Goal: Task Accomplishment & Management: Use online tool/utility

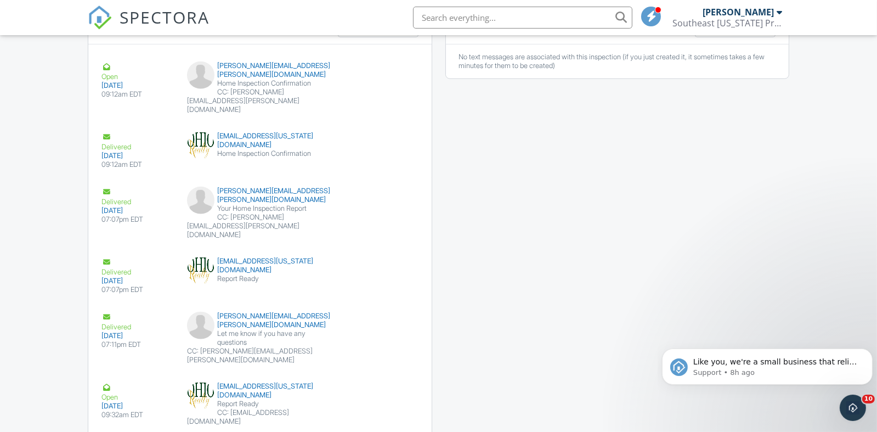
drag, startPoint x: 42, startPoint y: 165, endPoint x: 32, endPoint y: 157, distance: 12.5
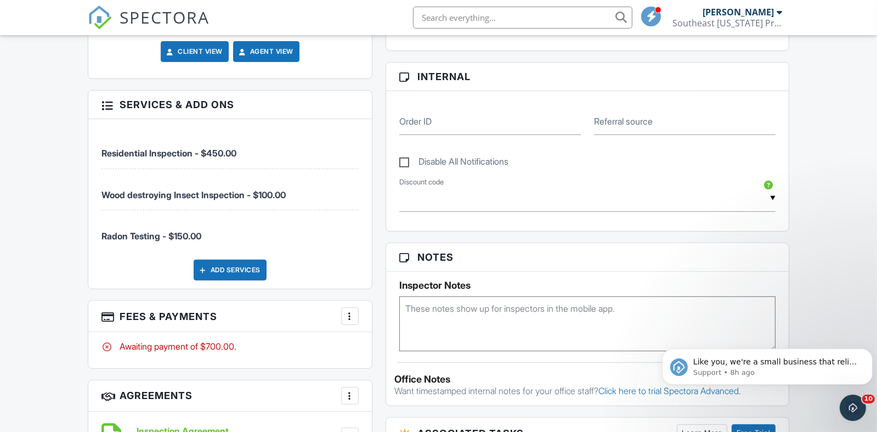
drag, startPoint x: 195, startPoint y: 168, endPoint x: 226, endPoint y: 179, distance: 33.0
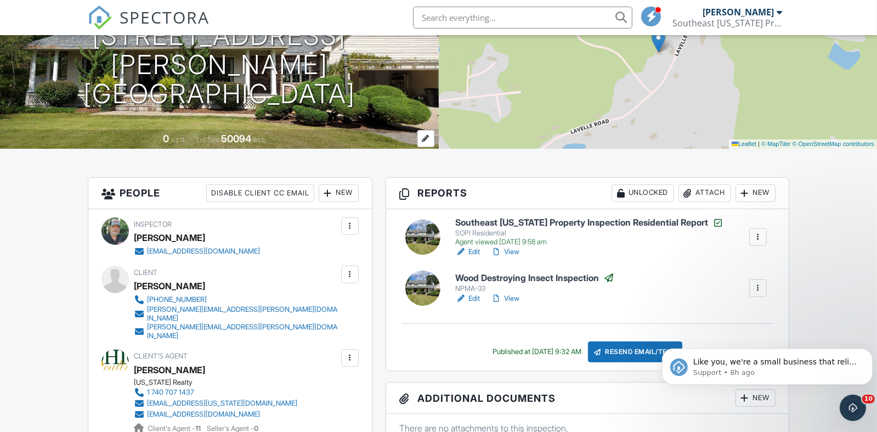
drag, startPoint x: 228, startPoint y: 179, endPoint x: 244, endPoint y: 183, distance: 16.5
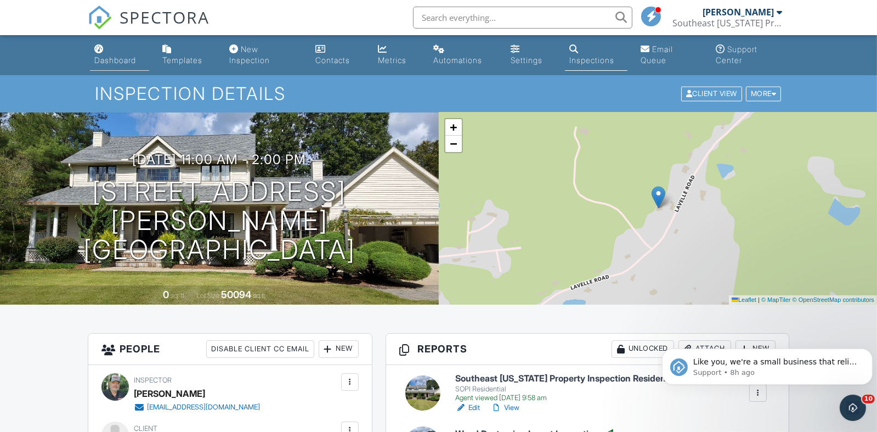
click at [104, 63] on div "Dashboard" at bounding box center [115, 59] width 42 height 9
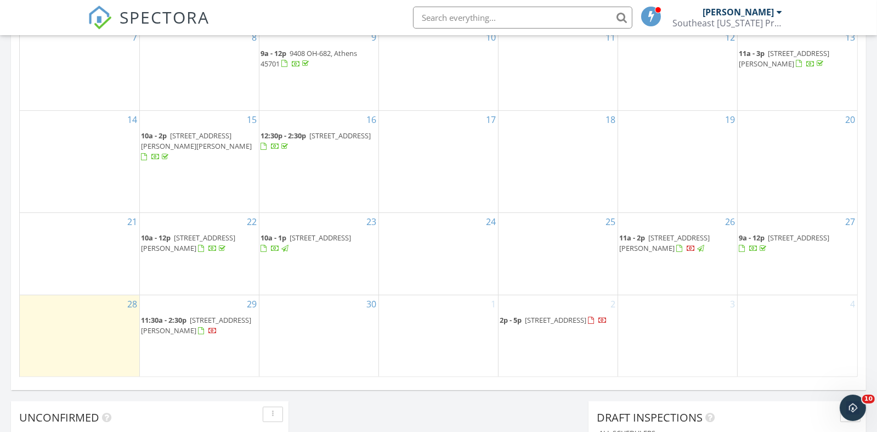
scroll to position [658, 0]
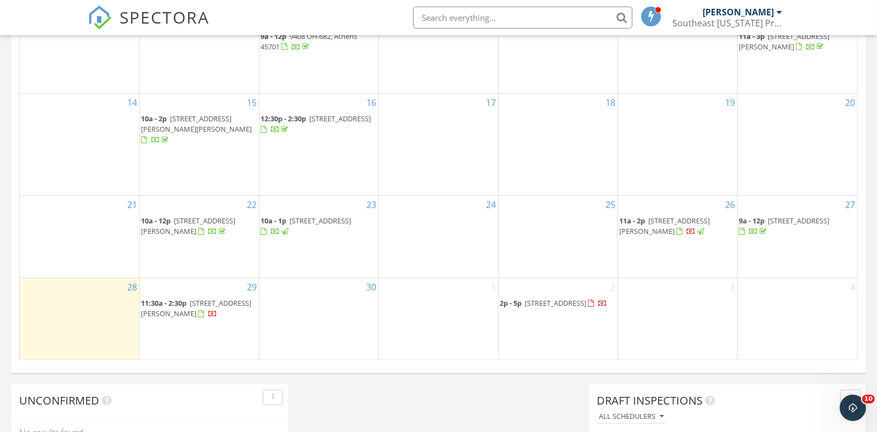
click at [172, 305] on span "[STREET_ADDRESS][PERSON_NAME]" at bounding box center [196, 308] width 110 height 20
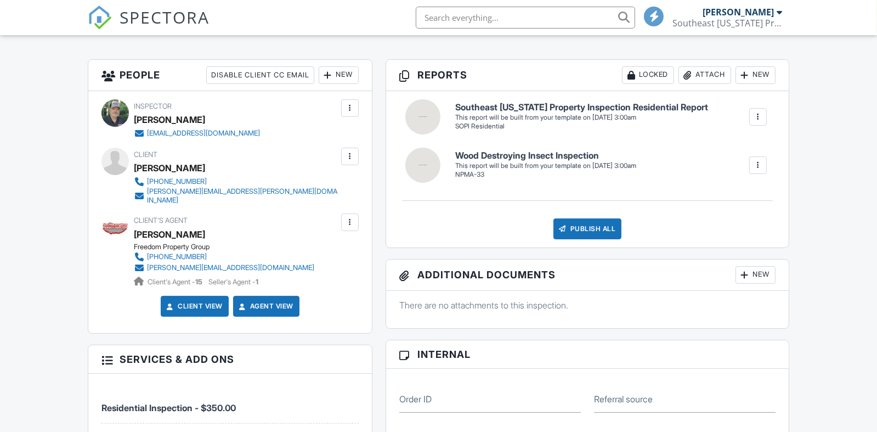
click at [759, 112] on div at bounding box center [758, 116] width 11 height 11
click at [732, 148] on div "Build Now" at bounding box center [735, 150] width 53 height 13
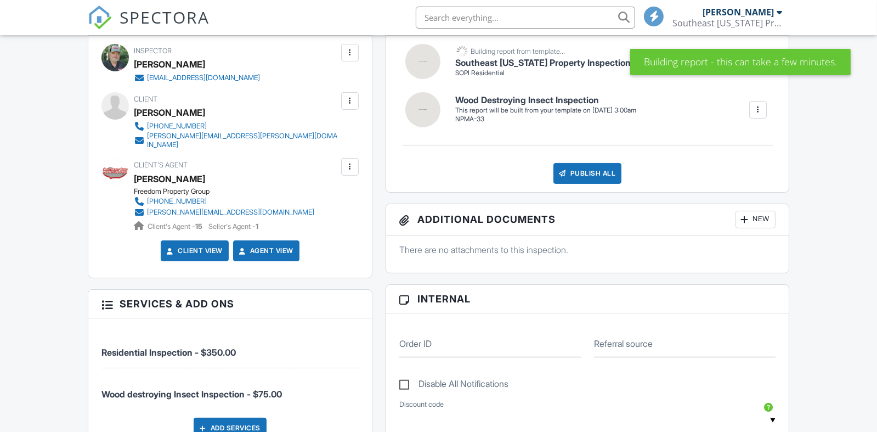
click at [759, 110] on div at bounding box center [758, 109] width 11 height 11
click at [737, 141] on div "Build Now" at bounding box center [735, 143] width 53 height 13
